Goal: Transaction & Acquisition: Download file/media

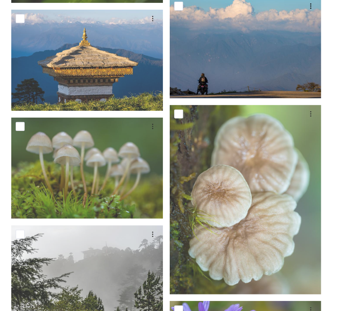
scroll to position [1304, 0]
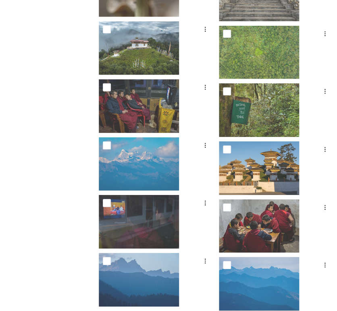
drag, startPoint x: 252, startPoint y: 0, endPoint x: 73, endPoint y: 155, distance: 236.9
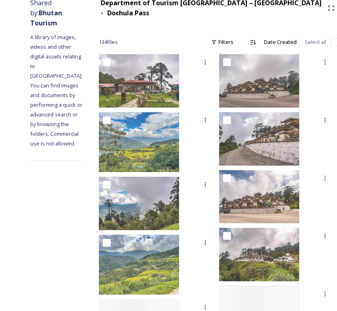
scroll to position [0, 0]
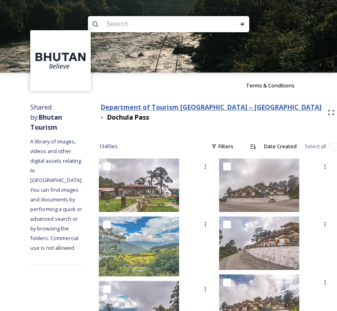
click at [193, 108] on strong "Department of Tourism [GEOGRAPHIC_DATA] – [GEOGRAPHIC_DATA]" at bounding box center [211, 107] width 221 height 9
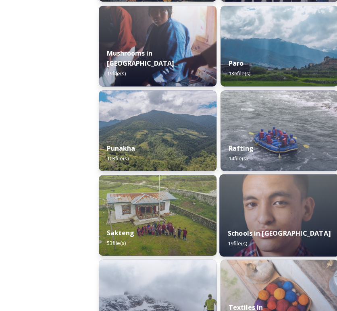
scroll to position [1030, 0]
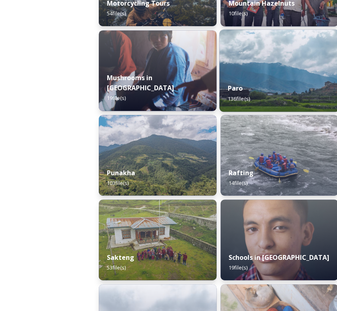
click at [251, 91] on div "Paro 136 file(s)" at bounding box center [279, 93] width 120 height 37
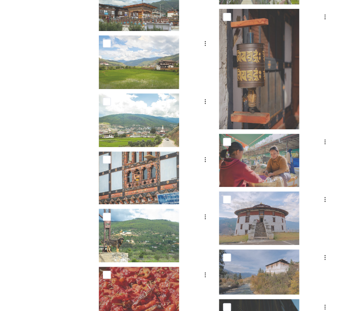
scroll to position [2642, 0]
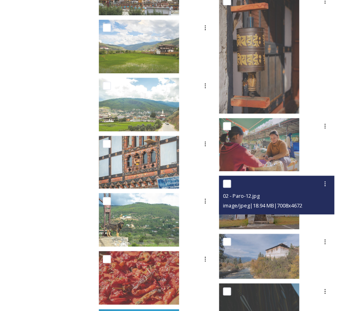
click at [252, 215] on img at bounding box center [259, 203] width 80 height 54
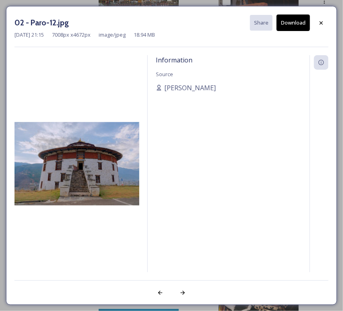
click at [298, 25] on button "Download" at bounding box center [293, 23] width 33 height 17
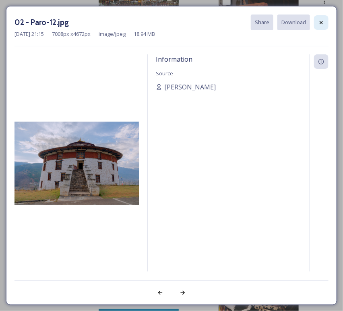
click at [303, 22] on div at bounding box center [321, 22] width 15 height 15
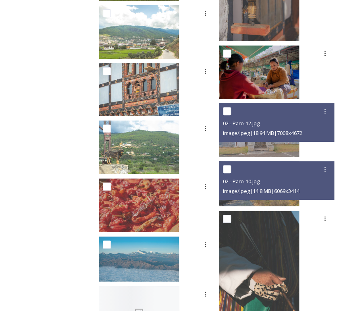
scroll to position [2776, 0]
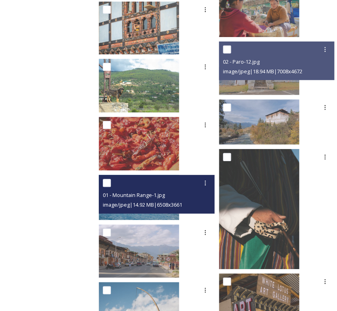
click at [164, 190] on div "01 - Mountain Range-1.jpg" at bounding box center [158, 195] width 110 height 10
click at [165, 192] on span "01 - Mountain Range-1.jpg" at bounding box center [134, 194] width 62 height 7
click at [164, 214] on img at bounding box center [139, 197] width 80 height 45
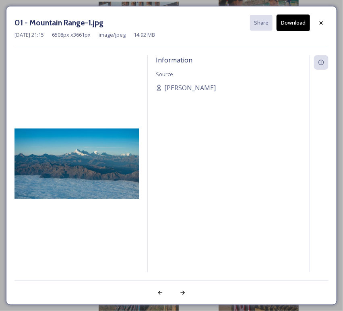
click at [297, 25] on button "Download" at bounding box center [293, 23] width 33 height 17
click at [303, 22] on icon at bounding box center [321, 22] width 3 height 3
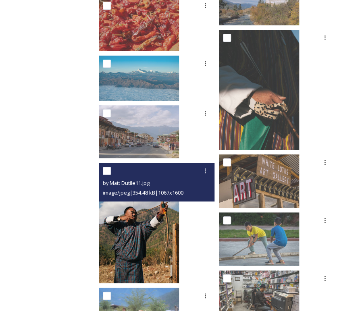
scroll to position [2910, 0]
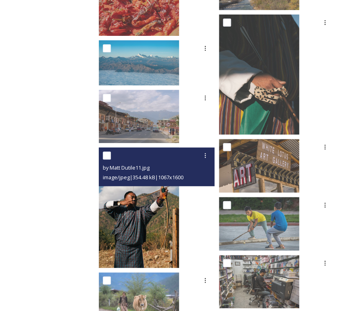
click at [160, 242] on img at bounding box center [139, 207] width 80 height 120
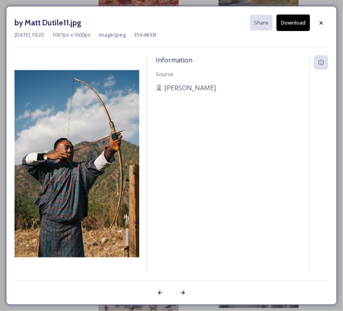
click at [292, 24] on button "Download" at bounding box center [293, 23] width 33 height 17
click at [303, 24] on div at bounding box center [321, 23] width 15 height 15
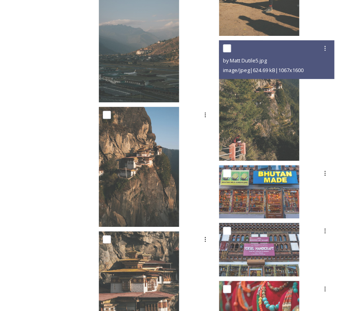
scroll to position [3448, 0]
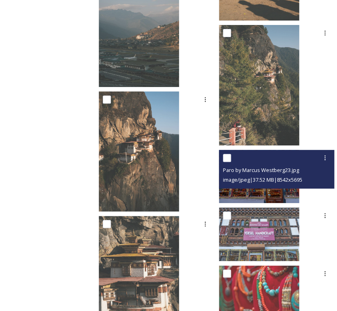
click at [244, 190] on img at bounding box center [259, 177] width 80 height 54
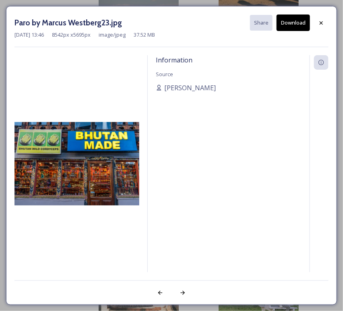
click at [303, 23] on button "Download" at bounding box center [293, 23] width 33 height 17
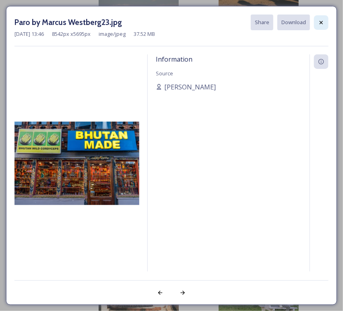
click at [303, 19] on div at bounding box center [321, 22] width 15 height 15
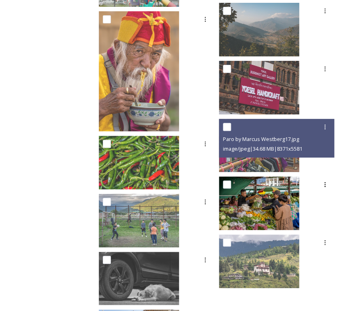
scroll to position [4612, 0]
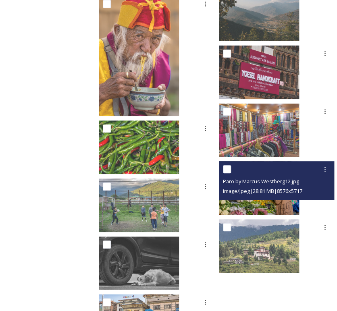
click at [262, 205] on img at bounding box center [259, 188] width 80 height 54
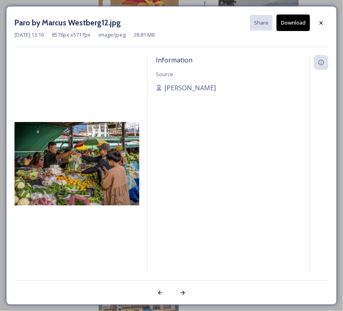
click at [297, 23] on button "Download" at bounding box center [293, 23] width 33 height 17
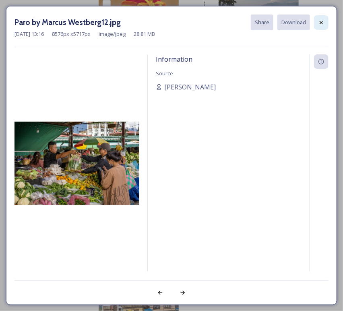
click at [303, 22] on icon at bounding box center [321, 22] width 6 height 6
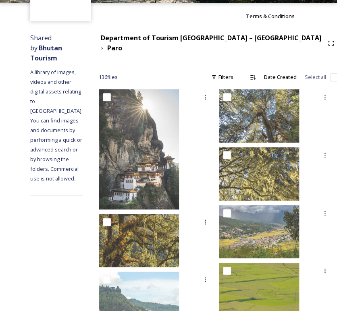
scroll to position [0, 0]
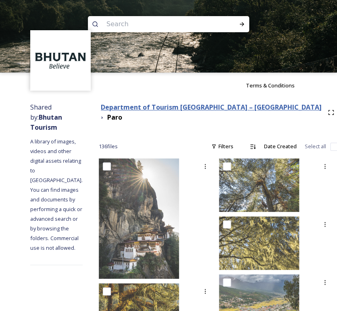
click at [209, 106] on strong "Department of Tourism [GEOGRAPHIC_DATA] – [GEOGRAPHIC_DATA]" at bounding box center [211, 107] width 221 height 9
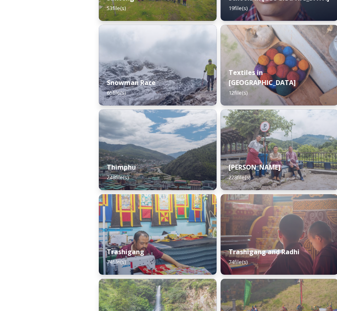
scroll to position [1343, 0]
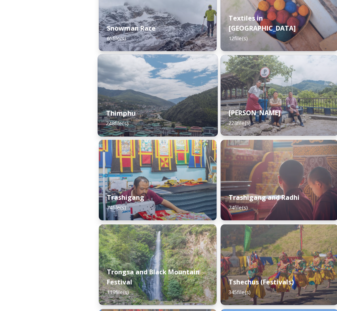
click at [158, 108] on div "Thimphu 248 file(s)" at bounding box center [158, 118] width 120 height 37
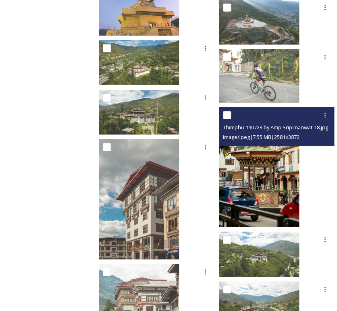
scroll to position [627, 0]
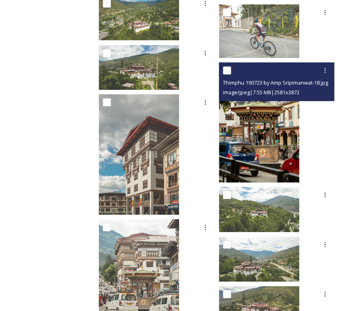
click at [251, 155] on img at bounding box center [259, 122] width 80 height 120
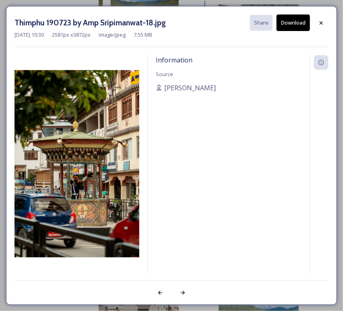
click at [298, 27] on button "Download" at bounding box center [293, 23] width 33 height 17
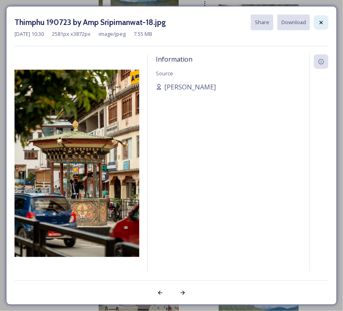
click at [303, 22] on icon at bounding box center [321, 22] width 6 height 6
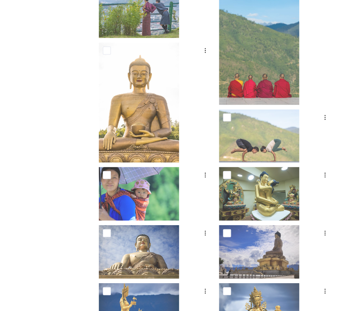
scroll to position [1074, 0]
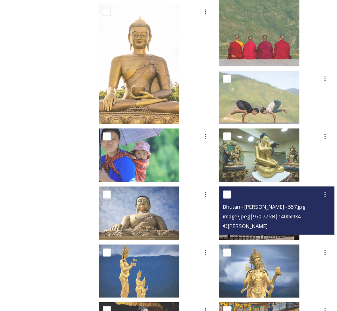
click at [239, 223] on span "© [PERSON_NAME]" at bounding box center [245, 225] width 45 height 7
click at [241, 235] on img at bounding box center [259, 213] width 80 height 54
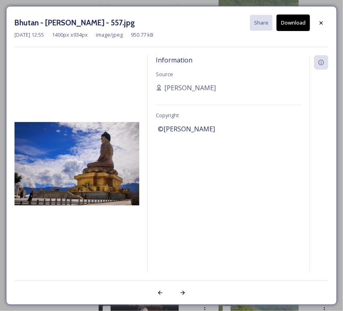
click at [297, 25] on button "Download" at bounding box center [293, 23] width 33 height 17
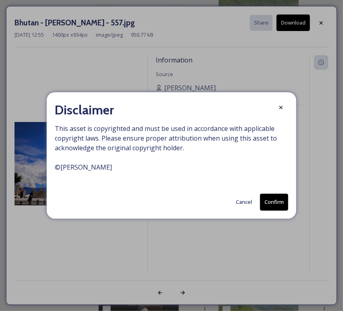
click at [275, 199] on button "Confirm" at bounding box center [274, 202] width 28 height 17
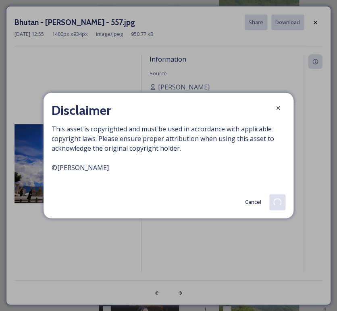
click at [303, 23] on div "Bhutan - [PERSON_NAME] - 557.jpg Share Download [DATE] 12:55 1400 px x 934 px i…" at bounding box center [168, 155] width 325 height 299
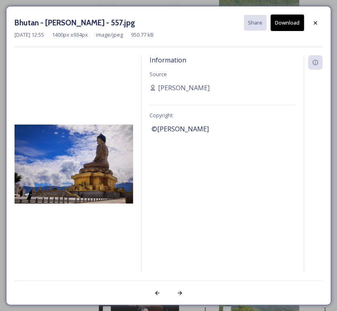
click at [303, 23] on icon at bounding box center [315, 22] width 3 height 3
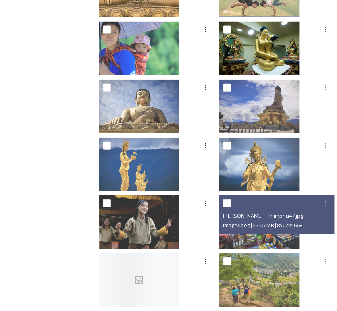
scroll to position [1209, 0]
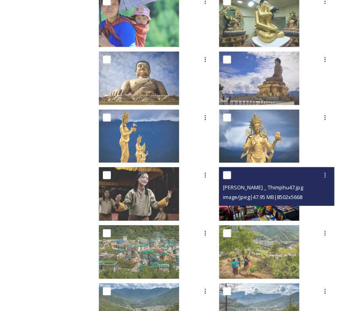
click at [236, 214] on img at bounding box center [259, 194] width 80 height 54
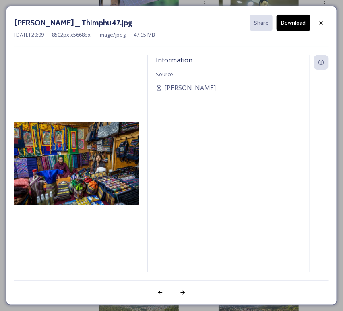
click at [299, 23] on button "Download" at bounding box center [293, 23] width 33 height 17
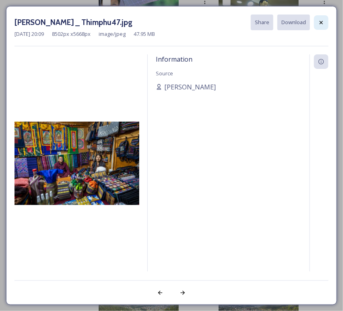
click at [303, 22] on icon at bounding box center [321, 22] width 6 height 6
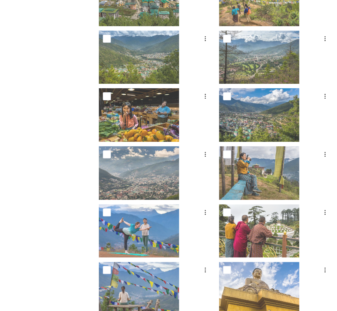
scroll to position [1477, 0]
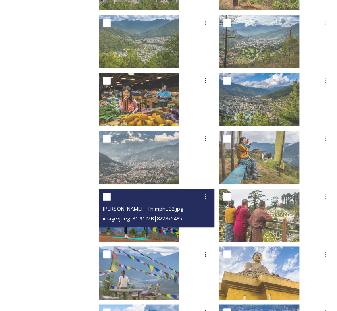
click at [168, 228] on img at bounding box center [139, 216] width 80 height 54
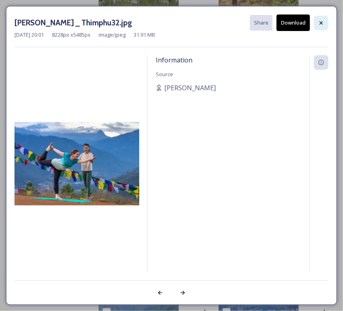
click at [303, 24] on icon at bounding box center [321, 22] width 3 height 3
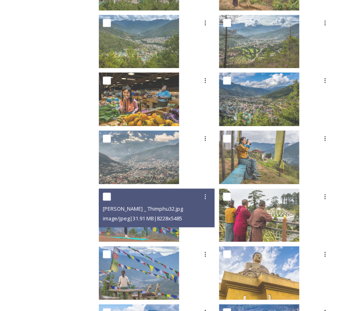
scroll to position [1612, 0]
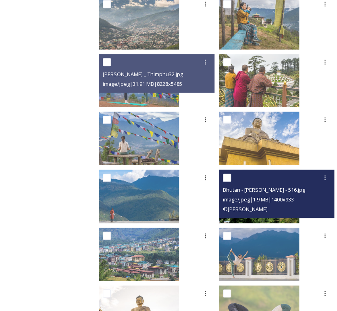
click at [245, 216] on div "Bhutan - [PERSON_NAME] - 516.jpg image/jpeg | 1.9 MB | 1400 x 933 © [PERSON_NAM…" at bounding box center [277, 194] width 116 height 48
click at [271, 216] on div "Bhutan - [PERSON_NAME] - 516.jpg image/jpeg | 1.9 MB | 1400 x 933 © [PERSON_NAM…" at bounding box center [277, 194] width 116 height 48
click at [262, 218] on img at bounding box center [259, 197] width 80 height 54
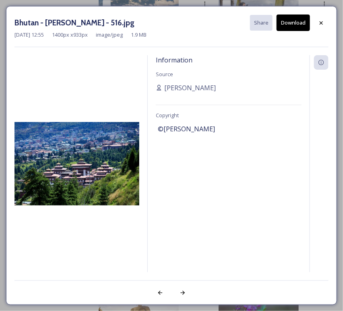
click at [299, 25] on button "Download" at bounding box center [293, 23] width 33 height 17
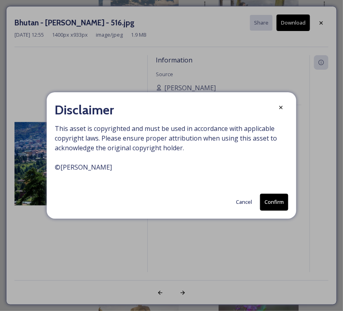
click at [274, 198] on button "Confirm" at bounding box center [274, 202] width 28 height 17
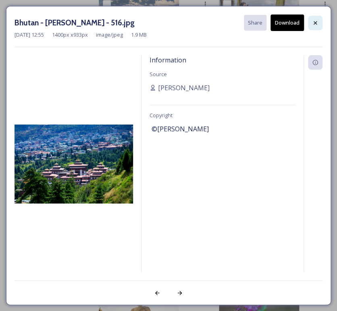
click at [303, 27] on div at bounding box center [315, 23] width 15 height 15
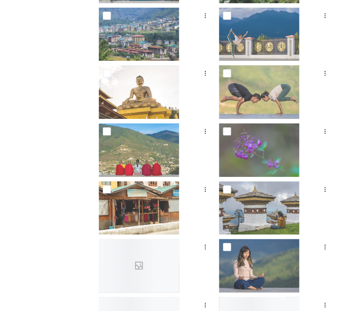
scroll to position [1880, 0]
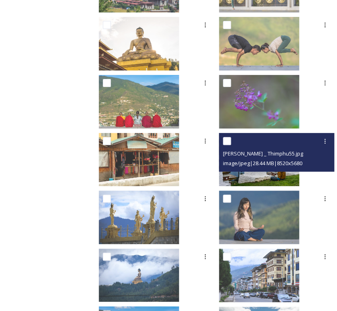
click at [246, 177] on img at bounding box center [259, 160] width 80 height 54
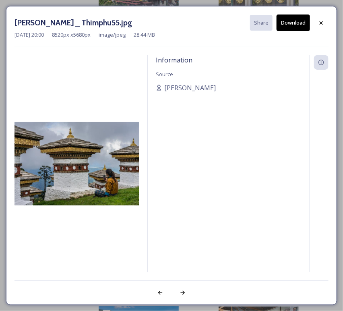
click at [296, 25] on button "Download" at bounding box center [293, 23] width 33 height 17
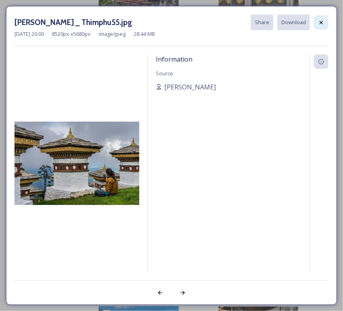
click at [303, 26] on div at bounding box center [321, 22] width 15 height 15
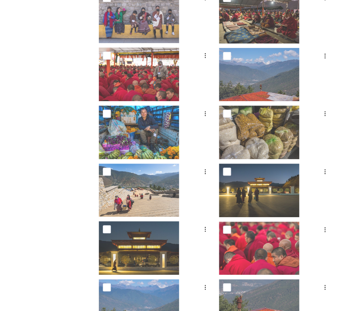
scroll to position [2328, 0]
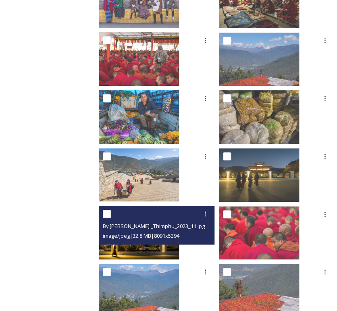
click at [155, 247] on img at bounding box center [139, 233] width 80 height 54
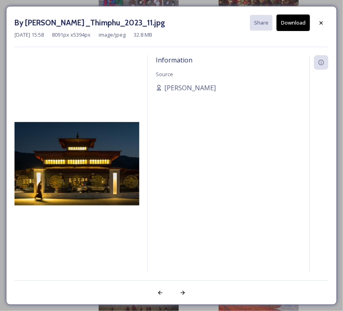
click at [293, 22] on button "Download" at bounding box center [293, 23] width 33 height 17
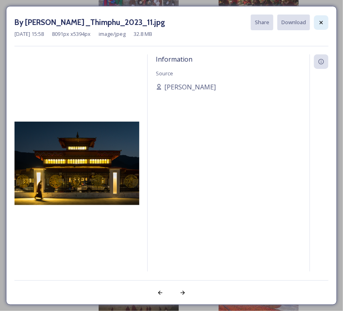
click at [303, 20] on icon at bounding box center [321, 22] width 6 height 6
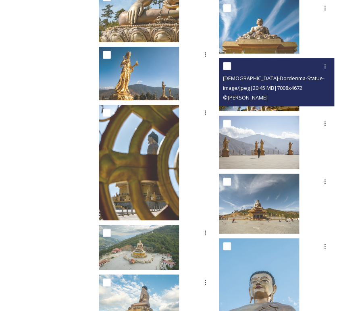
scroll to position [3716, 0]
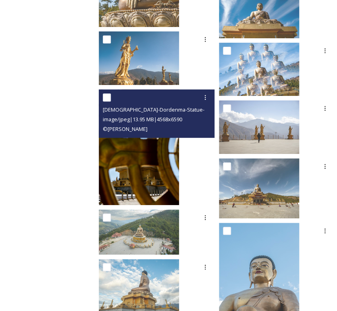
click at [155, 181] on img at bounding box center [139, 147] width 80 height 116
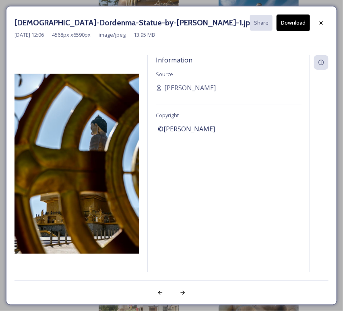
click at [291, 26] on button "Download" at bounding box center [293, 23] width 33 height 17
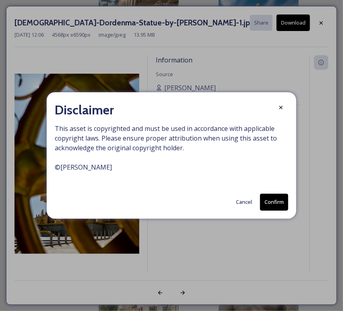
click at [277, 200] on button "Confirm" at bounding box center [274, 202] width 28 height 17
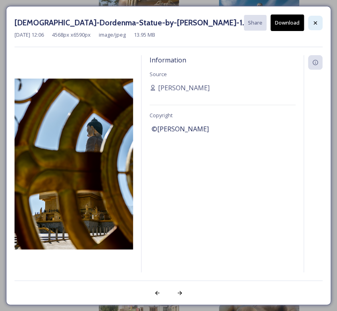
click at [303, 21] on icon at bounding box center [315, 23] width 6 height 6
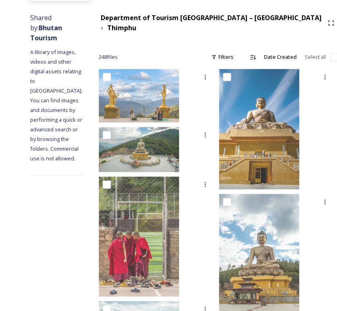
scroll to position [0, 0]
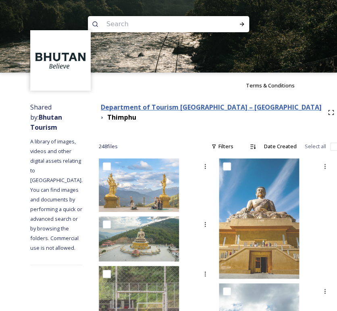
click at [205, 109] on strong "Department of Tourism [GEOGRAPHIC_DATA] – [GEOGRAPHIC_DATA]" at bounding box center [211, 107] width 221 height 9
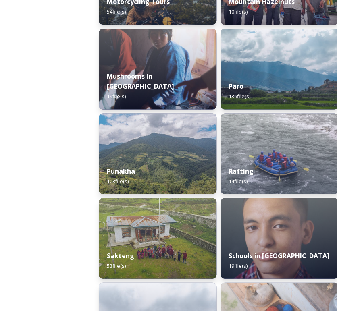
scroll to position [1074, 0]
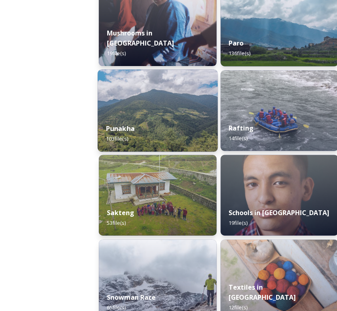
click at [160, 113] on img at bounding box center [158, 110] width 120 height 82
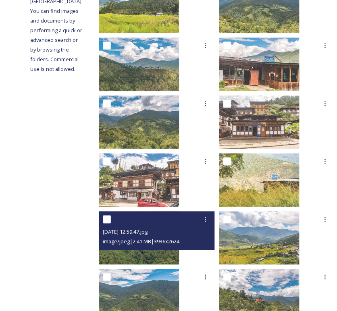
scroll to position [224, 0]
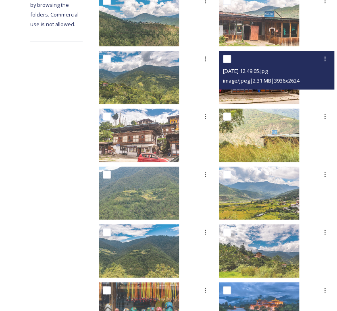
click at [248, 93] on img at bounding box center [259, 77] width 80 height 54
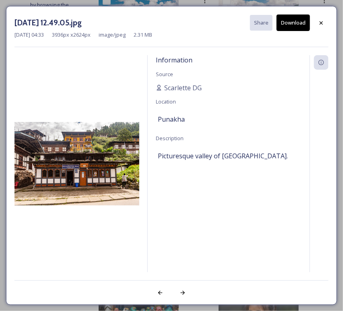
click at [299, 25] on button "Download" at bounding box center [293, 23] width 33 height 17
click at [303, 25] on icon at bounding box center [321, 23] width 6 height 6
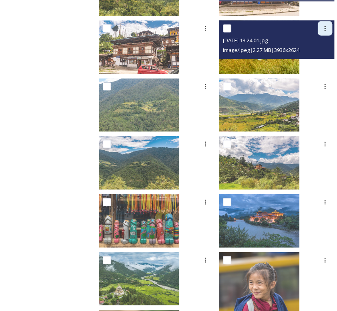
scroll to position [313, 0]
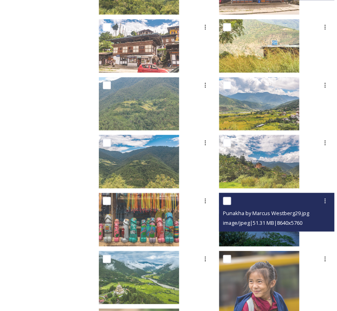
click at [233, 240] on img at bounding box center [259, 220] width 80 height 54
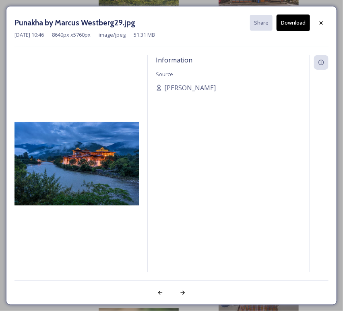
click at [291, 22] on button "Download" at bounding box center [293, 23] width 33 height 17
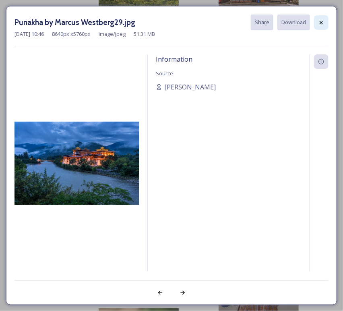
click at [303, 25] on icon at bounding box center [321, 22] width 6 height 6
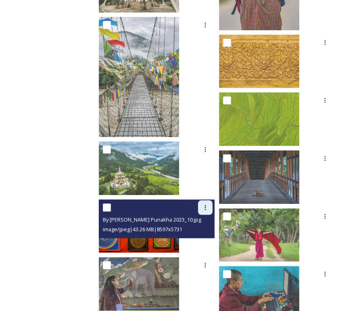
scroll to position [1612, 0]
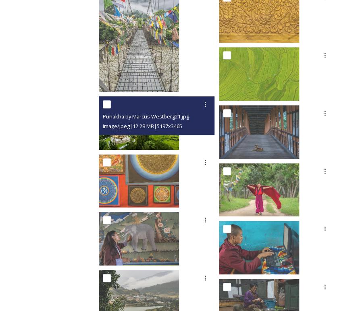
click at [132, 140] on img at bounding box center [139, 123] width 80 height 54
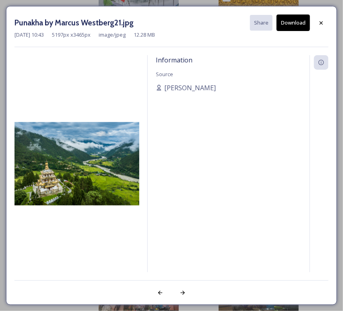
click at [289, 21] on button "Download" at bounding box center [293, 23] width 33 height 17
click at [303, 25] on icon at bounding box center [321, 23] width 6 height 6
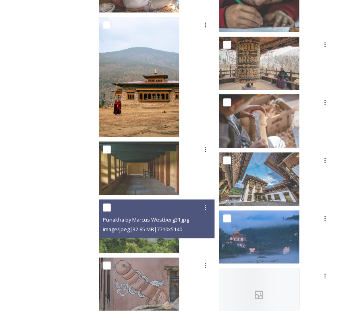
scroll to position [2328, 0]
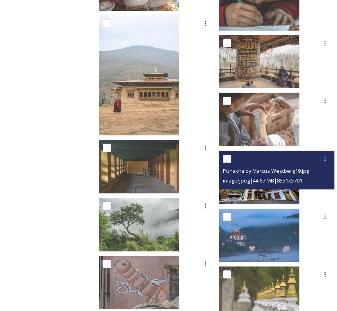
click at [254, 195] on img at bounding box center [259, 178] width 80 height 54
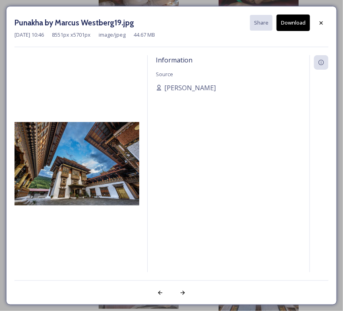
click at [293, 26] on button "Download" at bounding box center [293, 23] width 33 height 17
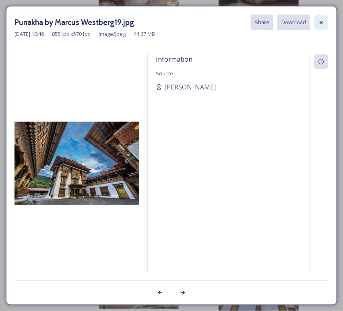
click at [303, 19] on icon at bounding box center [321, 22] width 6 height 6
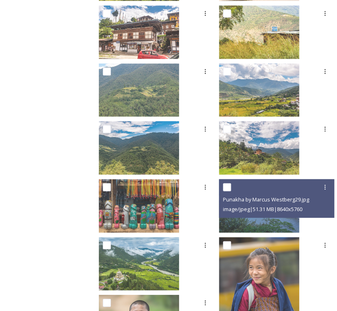
scroll to position [313, 0]
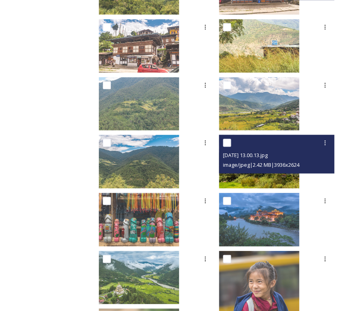
click at [256, 183] on img at bounding box center [259, 162] width 80 height 54
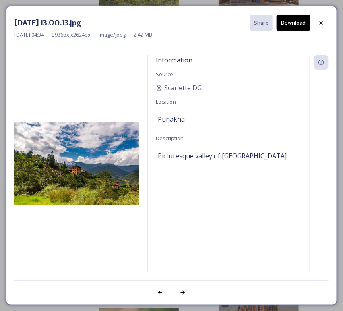
click at [287, 25] on button "Download" at bounding box center [293, 23] width 33 height 17
click at [303, 27] on div at bounding box center [321, 23] width 15 height 15
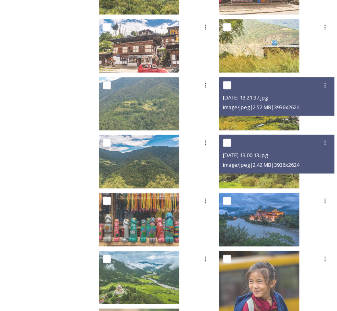
scroll to position [358, 0]
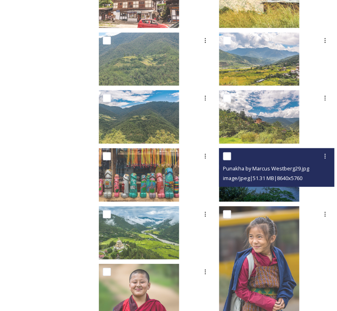
click at [260, 192] on img at bounding box center [259, 175] width 80 height 54
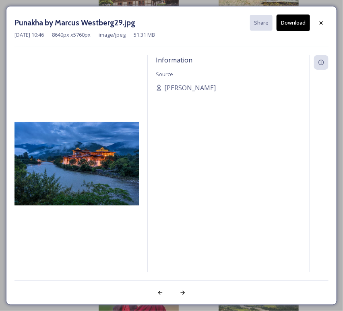
click at [291, 20] on button "Download" at bounding box center [293, 23] width 33 height 17
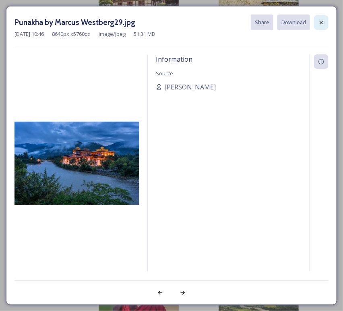
click at [303, 25] on icon at bounding box center [321, 22] width 6 height 6
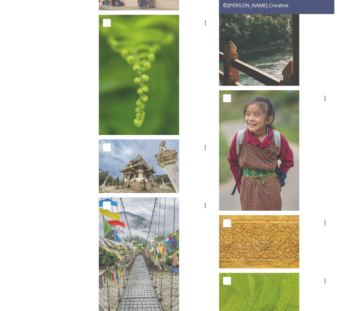
scroll to position [1388, 0]
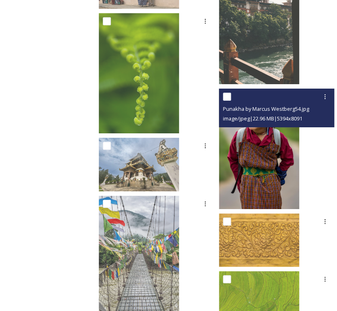
click at [261, 172] on img at bounding box center [259, 149] width 80 height 120
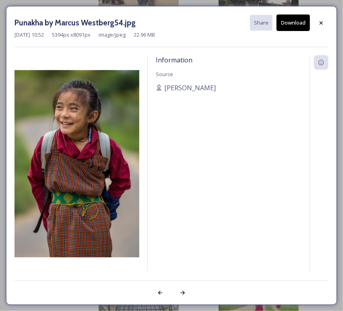
click at [299, 27] on button "Download" at bounding box center [293, 23] width 33 height 17
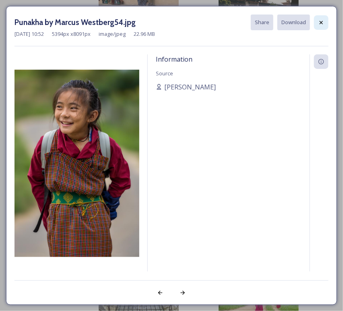
click at [303, 20] on icon at bounding box center [321, 22] width 6 height 6
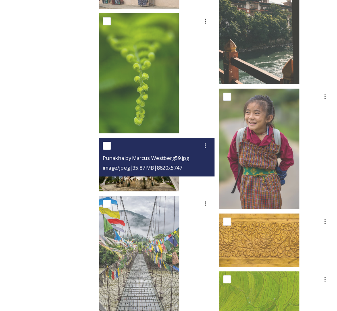
click at [179, 186] on img at bounding box center [139, 165] width 80 height 54
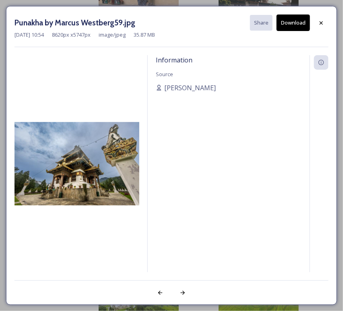
click at [295, 25] on button "Download" at bounding box center [293, 23] width 33 height 17
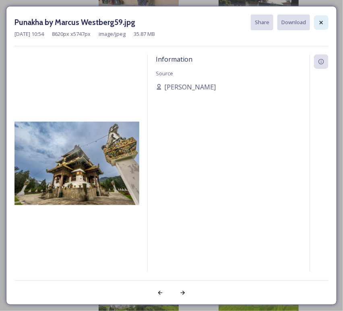
click at [303, 27] on div at bounding box center [321, 22] width 15 height 15
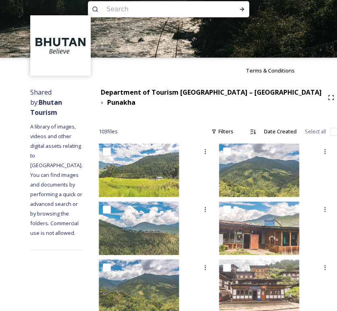
scroll to position [0, 0]
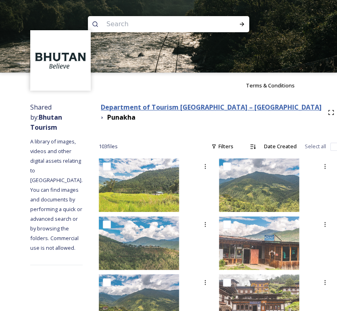
click at [183, 105] on strong "Department of Tourism [GEOGRAPHIC_DATA] – [GEOGRAPHIC_DATA]" at bounding box center [211, 107] width 221 height 9
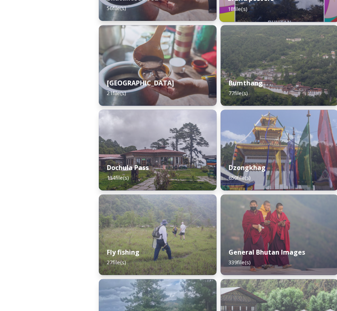
scroll to position [448, 0]
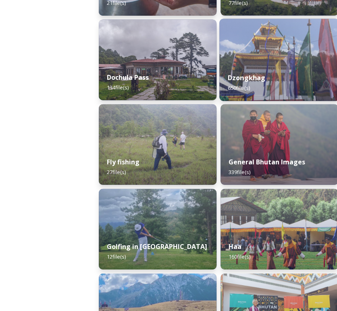
click at [255, 87] on div "Dzongkhag 650 file(s)" at bounding box center [279, 82] width 120 height 37
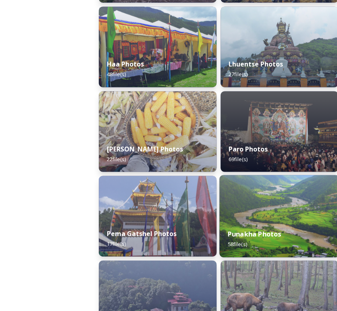
scroll to position [313, 0]
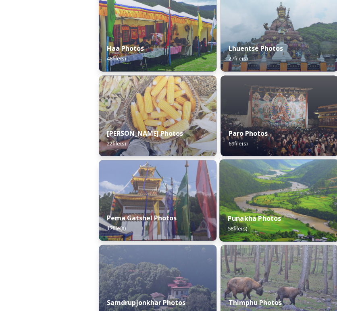
click at [250, 209] on div "Punakha Photos 58 file(s)" at bounding box center [279, 223] width 120 height 37
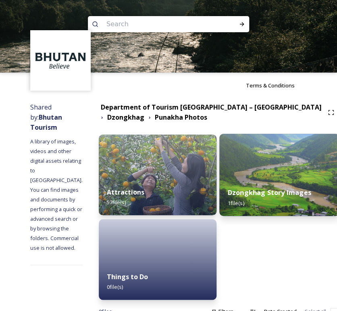
click at [255, 190] on div "Dzongkhag Story Images 1 file(s)" at bounding box center [279, 197] width 120 height 37
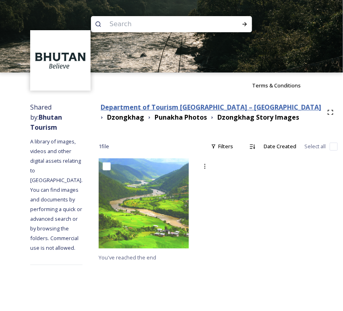
click at [242, 108] on strong "Department of Tourism [GEOGRAPHIC_DATA] – [GEOGRAPHIC_DATA]" at bounding box center [211, 107] width 221 height 9
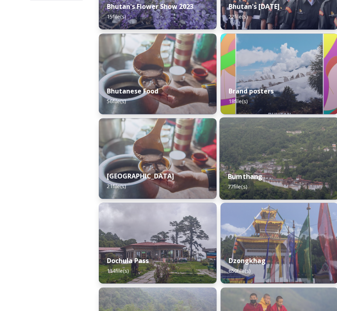
scroll to position [358, 0]
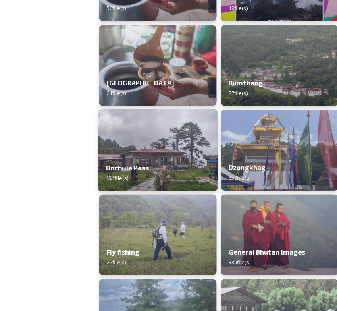
click at [181, 158] on div "Dochula Pass 134 file(s)" at bounding box center [158, 172] width 120 height 37
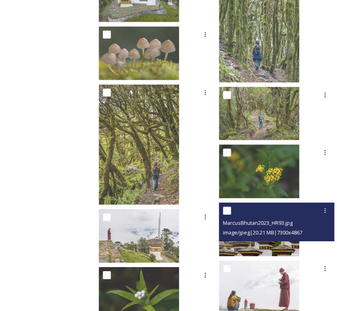
scroll to position [582, 0]
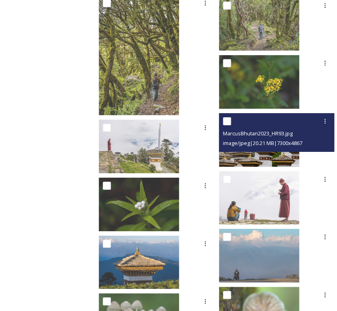
click at [260, 156] on img at bounding box center [259, 140] width 80 height 54
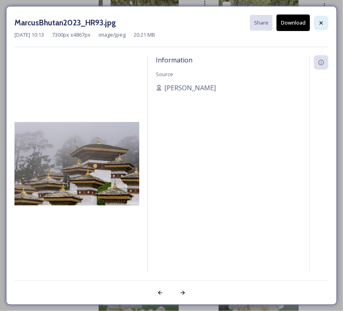
click at [303, 21] on icon at bounding box center [321, 22] width 3 height 3
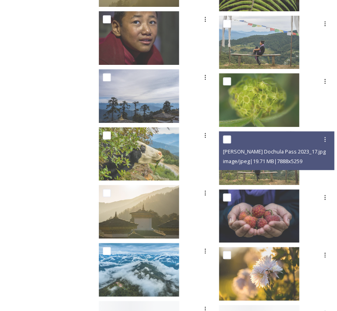
scroll to position [2015, 0]
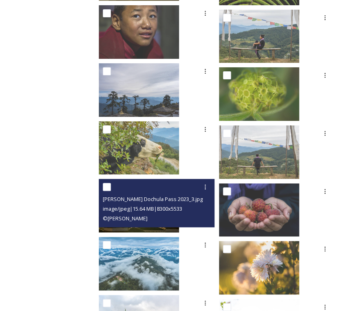
click at [179, 228] on img at bounding box center [139, 206] width 80 height 54
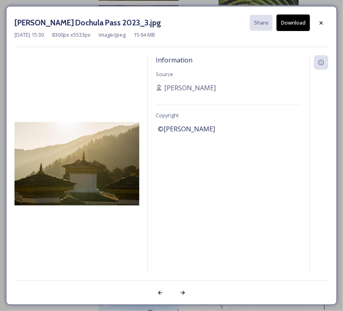
click at [303, 21] on button "Download" at bounding box center [293, 23] width 33 height 17
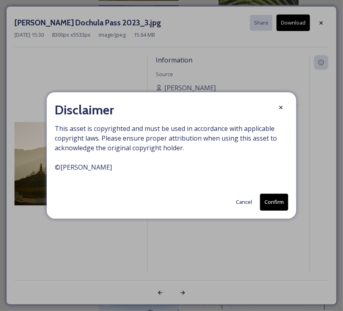
click at [274, 199] on button "Confirm" at bounding box center [274, 202] width 28 height 17
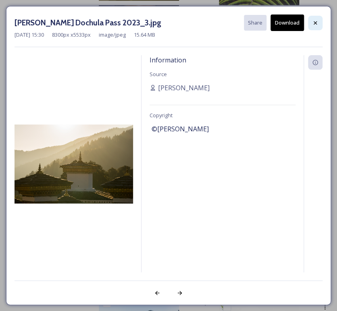
click at [303, 23] on icon at bounding box center [315, 23] width 6 height 6
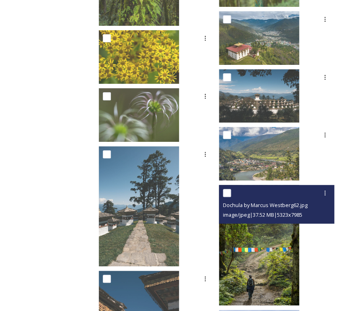
scroll to position [2955, 0]
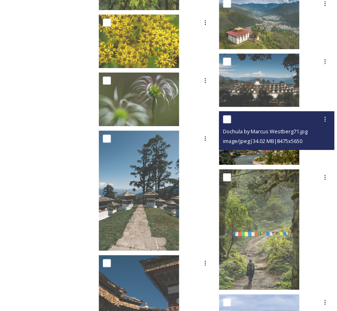
click at [252, 158] on img at bounding box center [259, 138] width 80 height 54
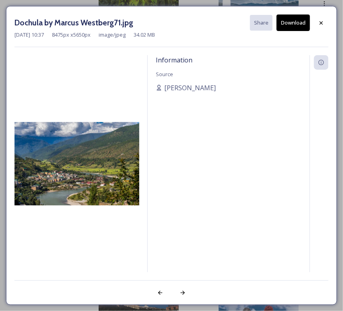
click at [290, 23] on button "Download" at bounding box center [293, 23] width 33 height 17
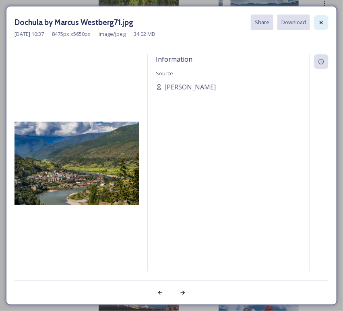
click at [303, 25] on icon at bounding box center [321, 22] width 6 height 6
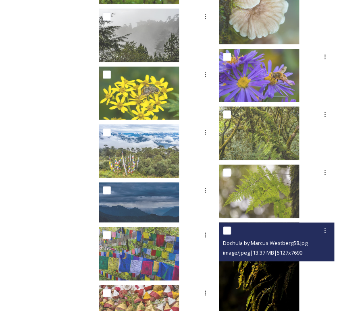
scroll to position [940, 0]
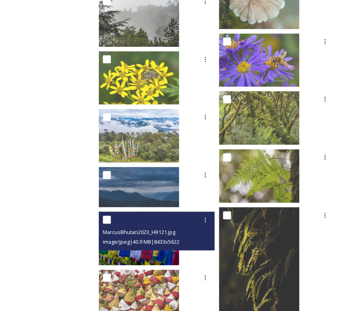
click at [174, 254] on img at bounding box center [139, 239] width 80 height 54
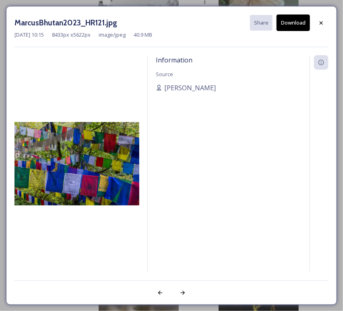
click at [295, 25] on button "Download" at bounding box center [293, 23] width 33 height 17
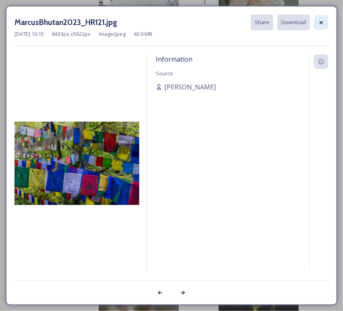
click at [303, 23] on icon at bounding box center [321, 22] width 6 height 6
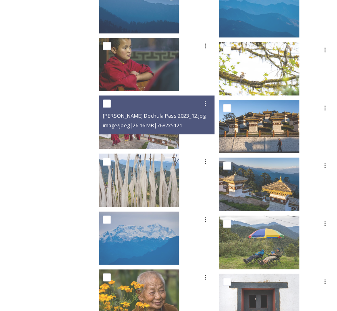
scroll to position [1612, 0]
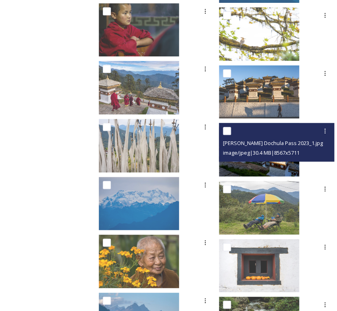
click at [259, 164] on img at bounding box center [259, 150] width 80 height 54
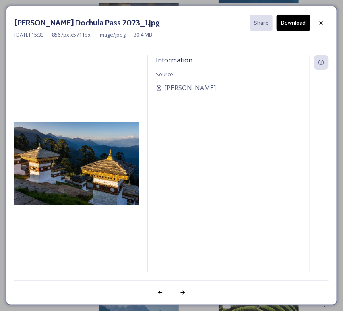
click at [293, 23] on button "Download" at bounding box center [293, 23] width 33 height 17
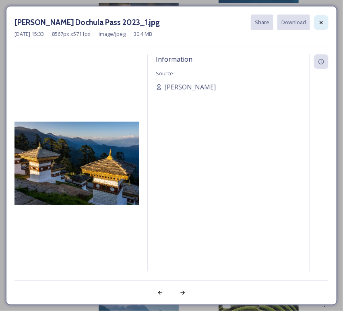
click at [303, 27] on div at bounding box center [321, 22] width 15 height 15
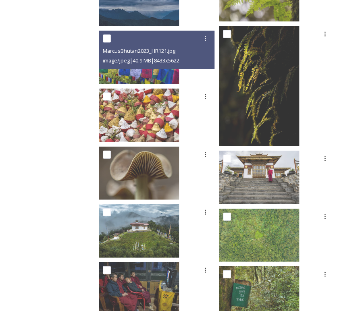
scroll to position [1030, 0]
